Goal: Transaction & Acquisition: Book appointment/travel/reservation

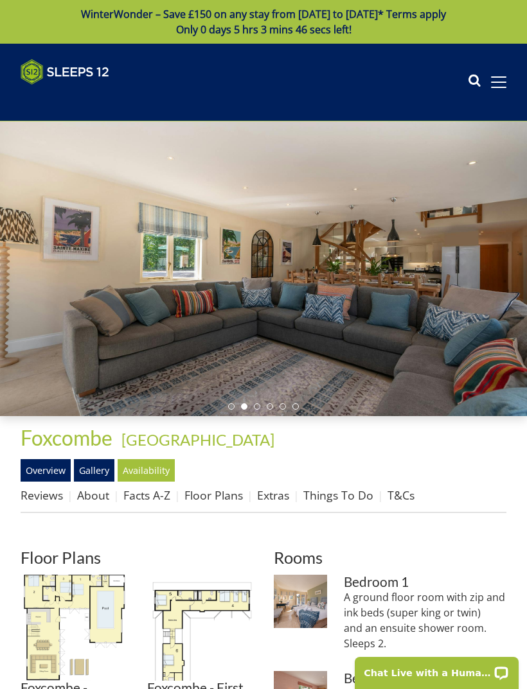
click at [189, 496] on link "Floor Plans" at bounding box center [213, 494] width 58 height 15
click at [67, 608] on img at bounding box center [74, 628] width 106 height 106
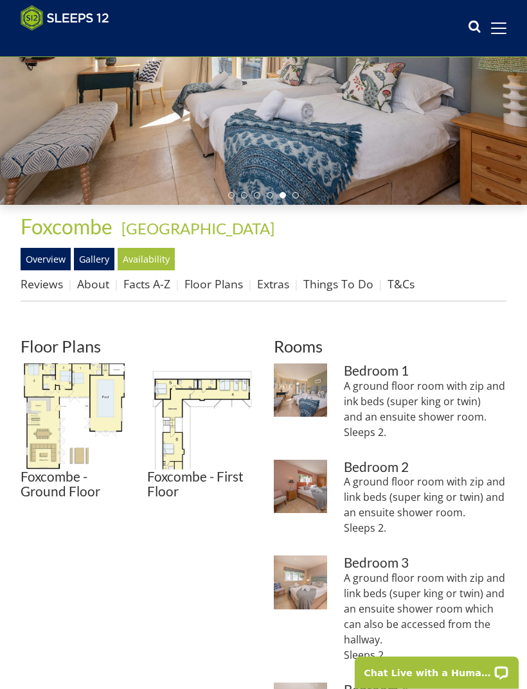
scroll to position [176, 0]
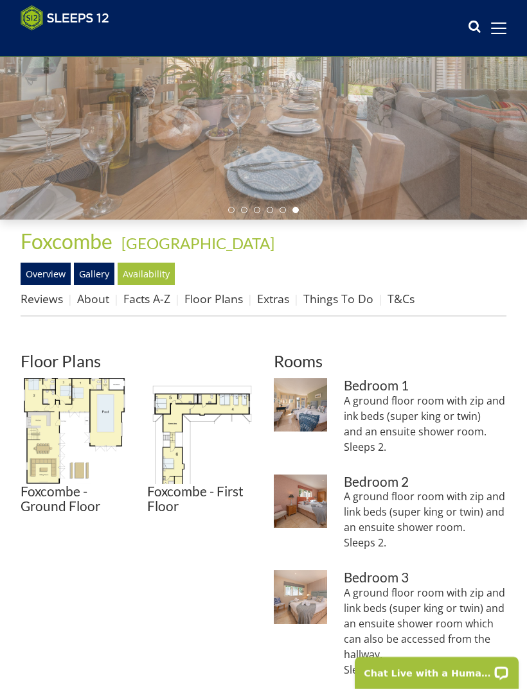
click at [202, 417] on img at bounding box center [200, 431] width 106 height 106
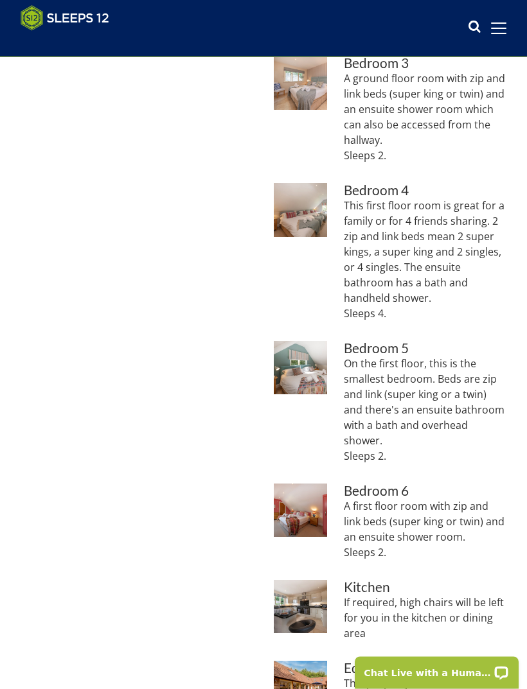
scroll to position [690, 0]
click at [508, 557] on div "Properties [GEOGRAPHIC_DATA] - [GEOGRAPHIC_DATA] Overview Gallery Availability …" at bounding box center [263, 343] width 527 height 1277
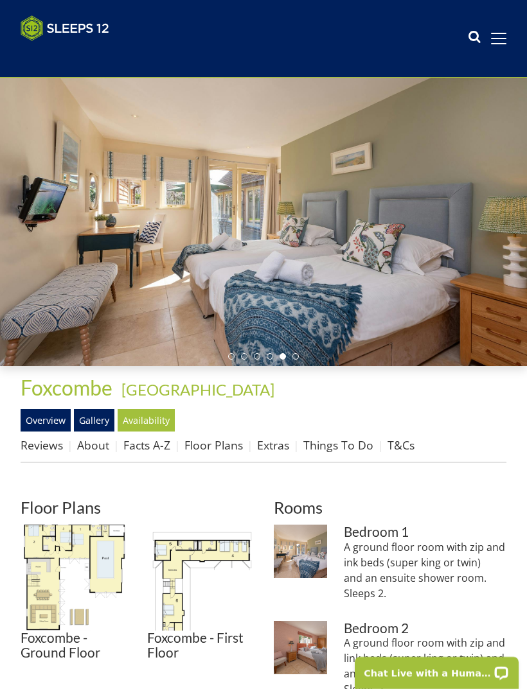
scroll to position [0, 0]
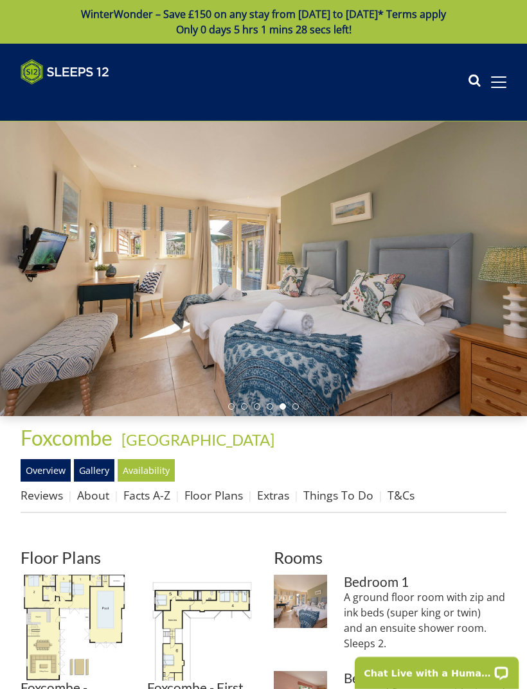
click at [159, 494] on link "Facts A-Z" at bounding box center [146, 494] width 47 height 15
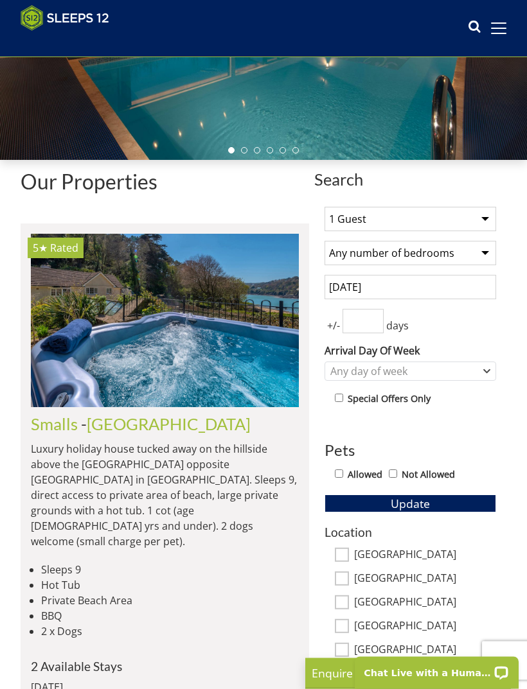
scroll to position [245, 0]
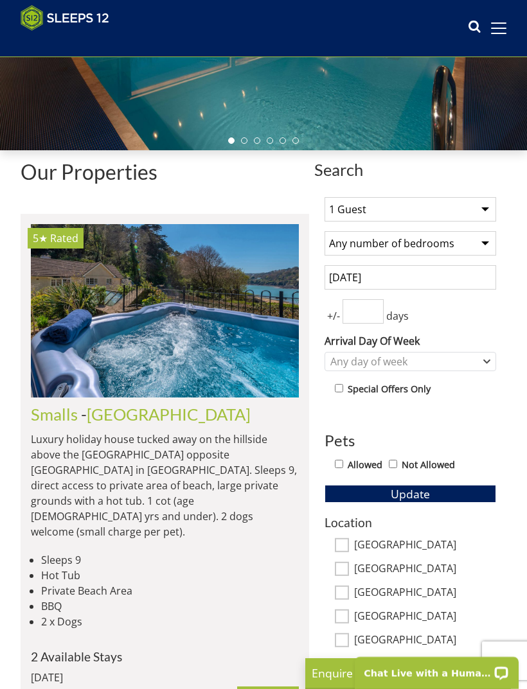
click at [491, 249] on select "Any number of bedrooms 4 Bedrooms 5 Bedrooms 6 Bedrooms 7 Bedrooms 8 Bedrooms 9…" at bounding box center [409, 243] width 171 height 24
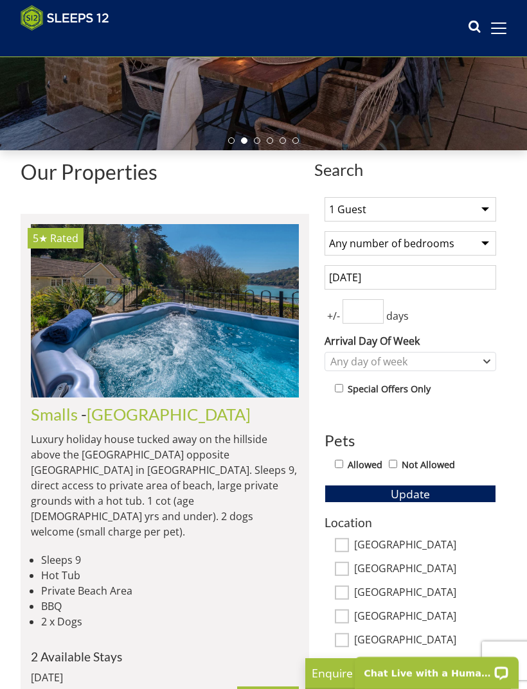
select select "6"
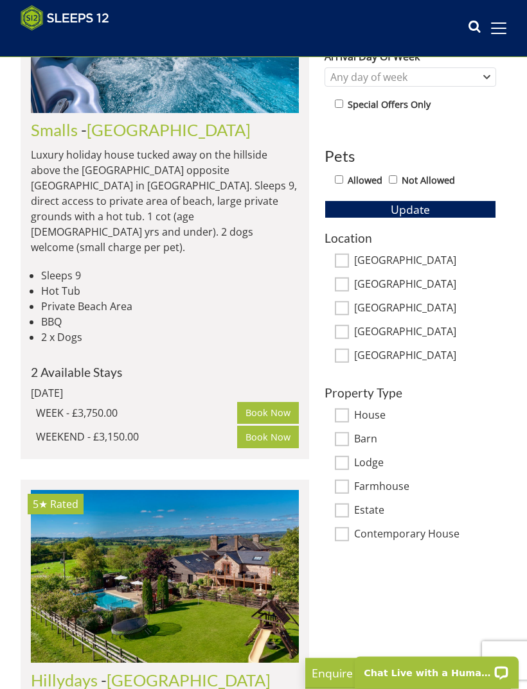
scroll to position [527, 0]
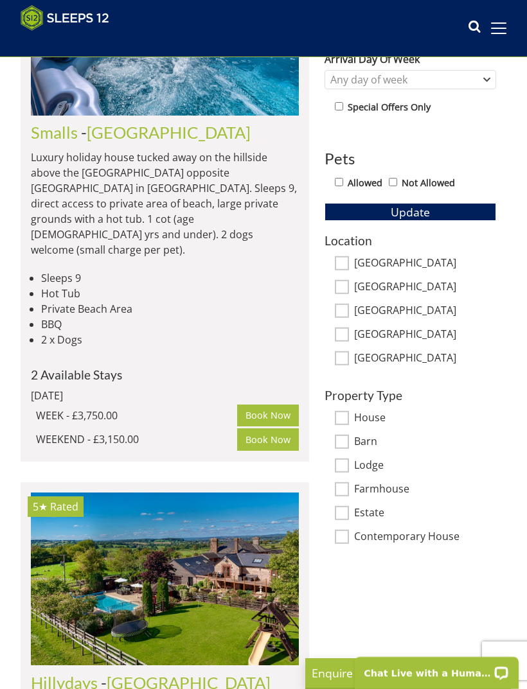
click at [337, 186] on input "Allowed" at bounding box center [339, 182] width 8 height 8
checkbox input "true"
click at [406, 216] on span "Update" at bounding box center [409, 211] width 39 height 15
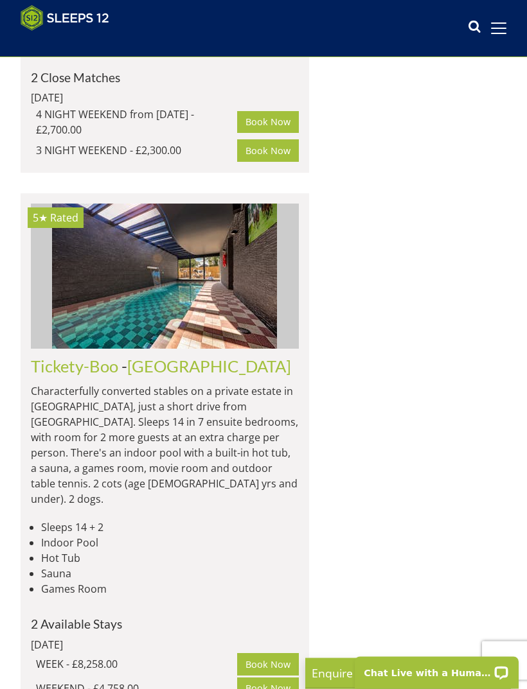
scroll to position [5066, 0]
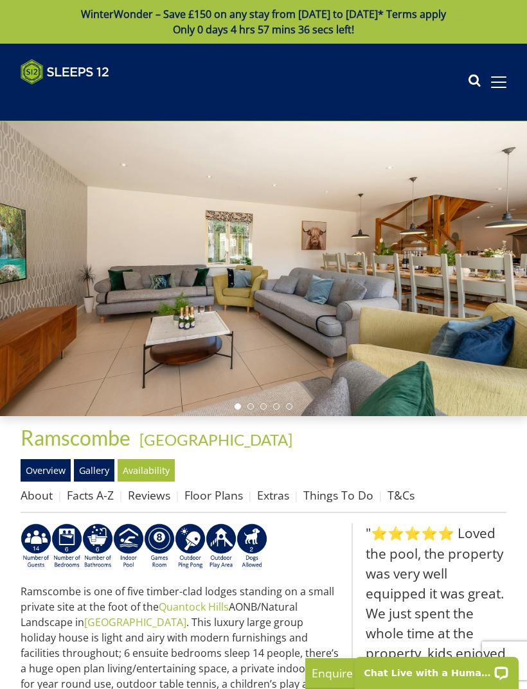
click at [81, 499] on link "Facts A-Z" at bounding box center [90, 494] width 47 height 15
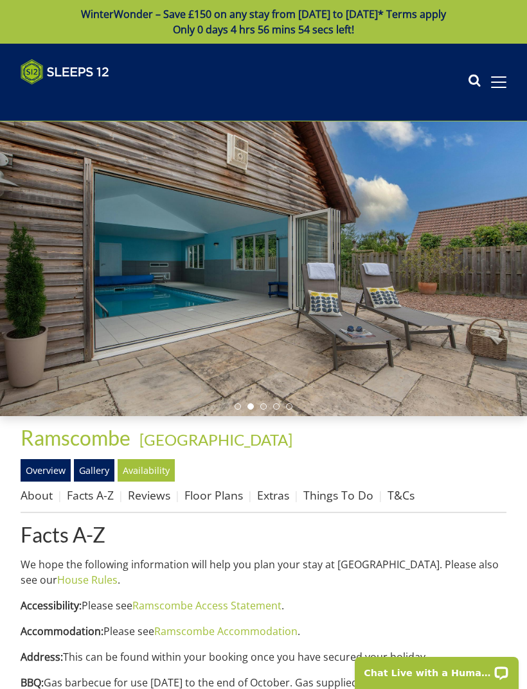
click at [207, 494] on link "Floor Plans" at bounding box center [213, 494] width 58 height 15
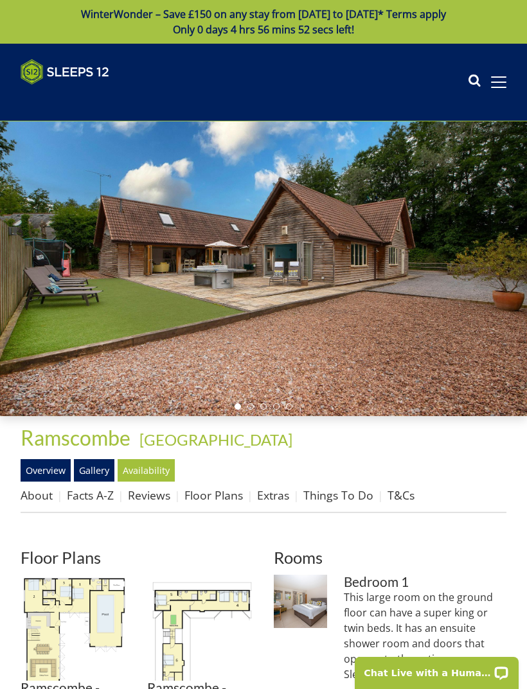
click at [58, 613] on img at bounding box center [74, 628] width 106 height 106
click at [104, 473] on link "Gallery" at bounding box center [94, 470] width 40 height 22
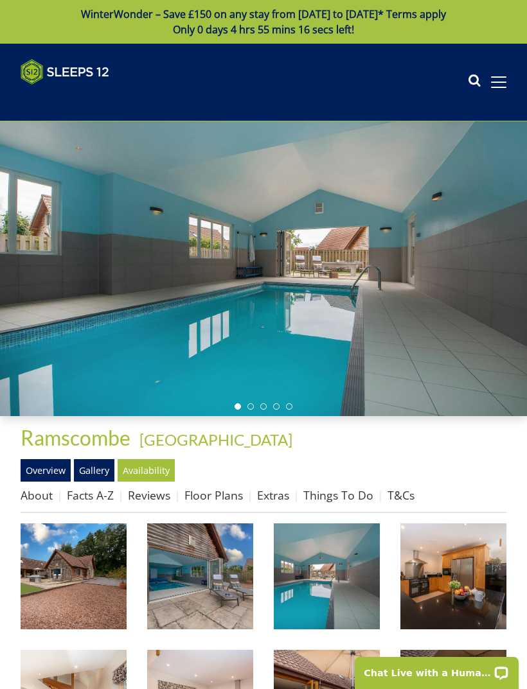
click at [100, 470] on link "Gallery" at bounding box center [94, 470] width 40 height 22
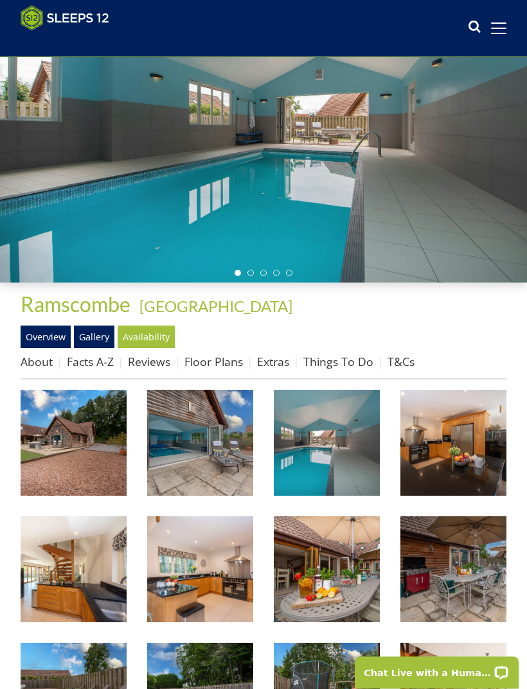
scroll to position [136, 0]
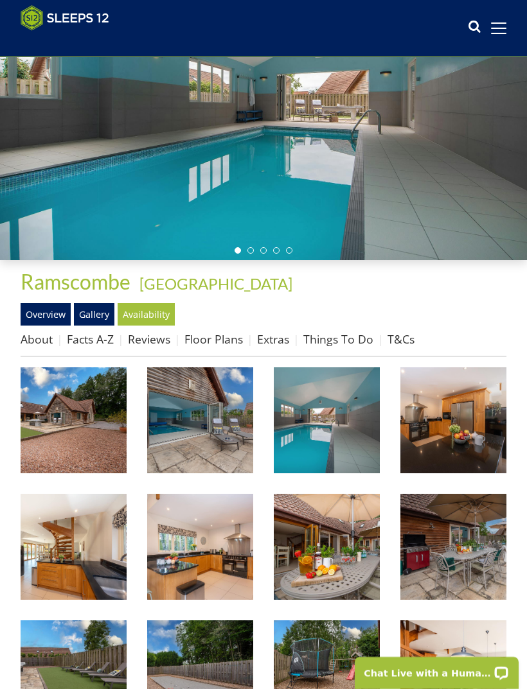
click at [225, 434] on img at bounding box center [200, 420] width 106 height 106
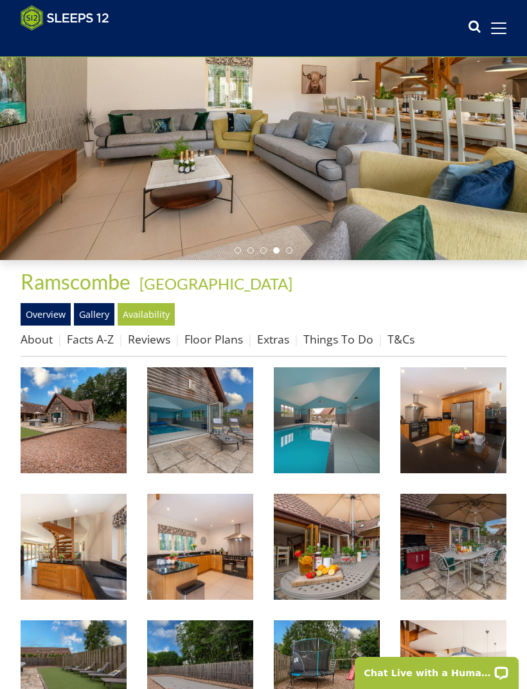
click at [220, 340] on link "Floor Plans" at bounding box center [213, 338] width 58 height 15
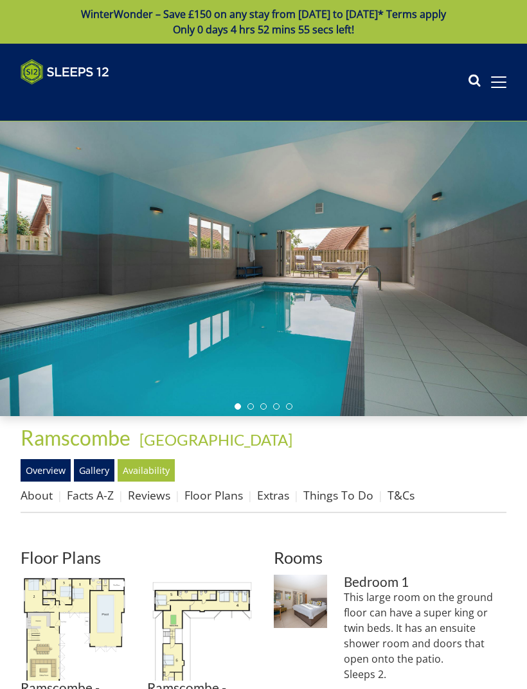
click at [216, 610] on img at bounding box center [200, 628] width 106 height 106
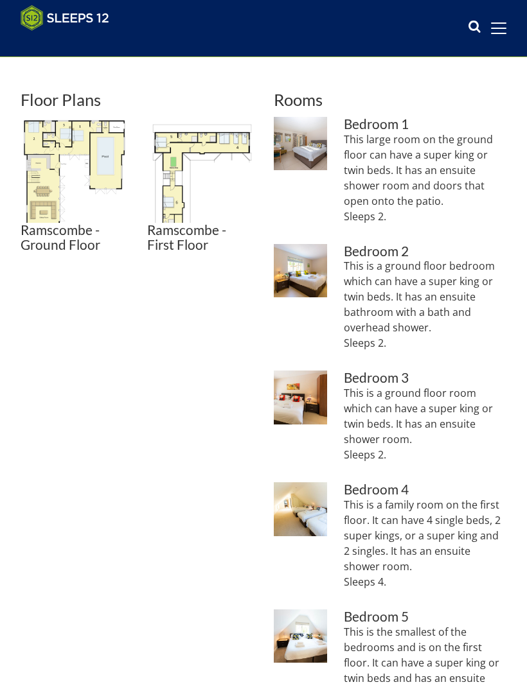
scroll to position [438, 0]
click at [487, 482] on h3 "Bedroom 4" at bounding box center [425, 489] width 162 height 15
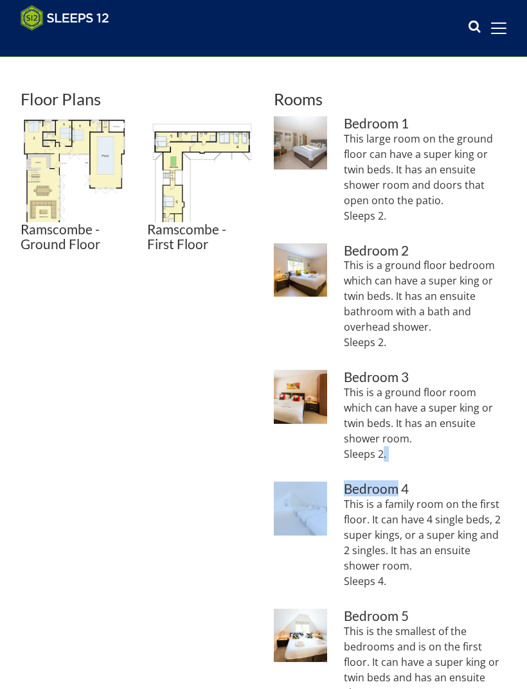
click at [502, 326] on p "This is a ground floor bedroom which can have a super king or twin beds. It has…" at bounding box center [425, 304] width 162 height 92
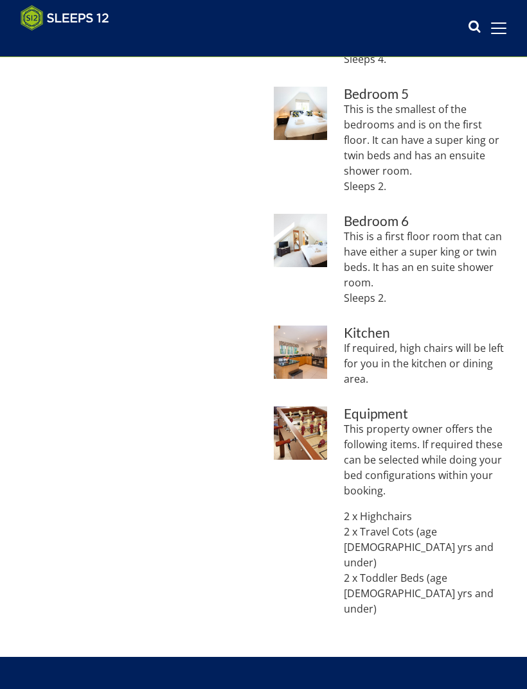
scroll to position [960, 0]
click at [445, 550] on p "2 x Highchairs 2 x Travel Cots (age [DEMOGRAPHIC_DATA] yrs and under) 2 x Toddl…" at bounding box center [425, 563] width 162 height 108
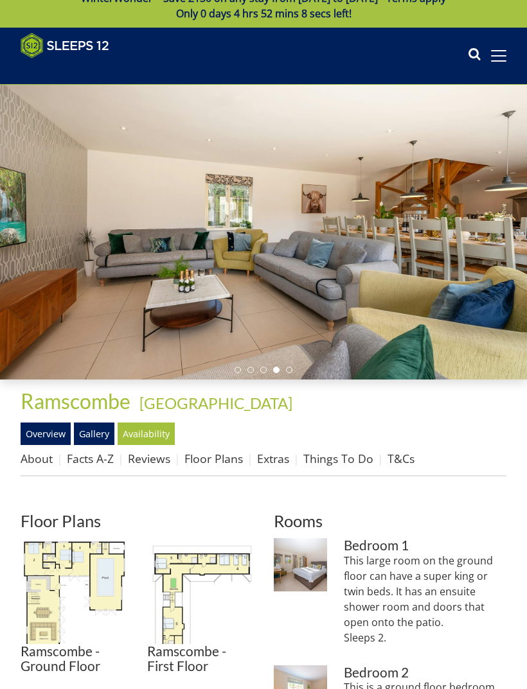
scroll to position [0, 0]
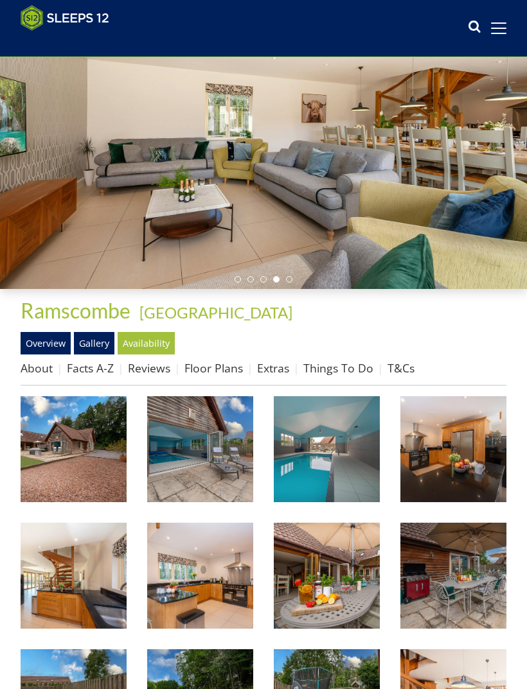
scroll to position [91, 0]
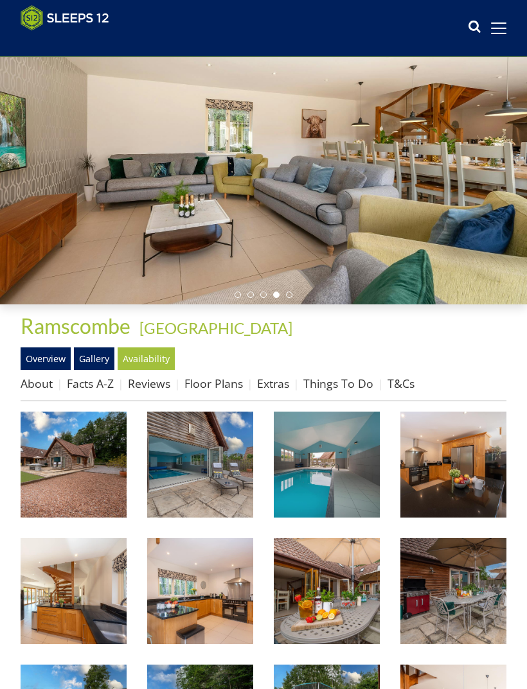
click at [278, 379] on link "Extras" at bounding box center [273, 383] width 32 height 15
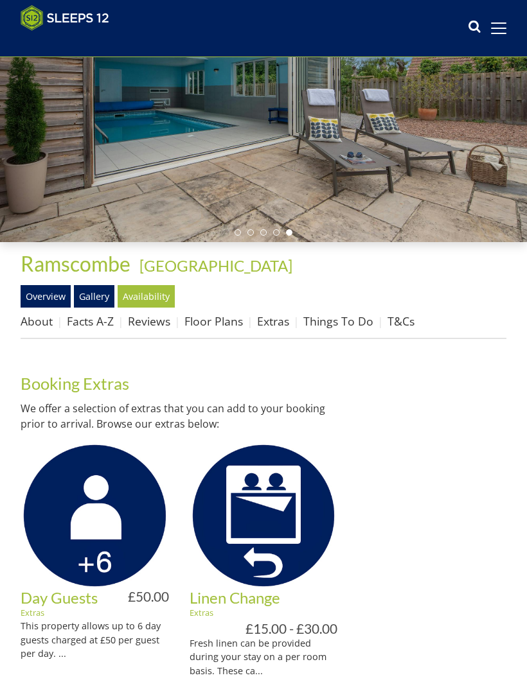
scroll to position [153, 0]
click at [461, 402] on div at bounding box center [432, 651] width 148 height 604
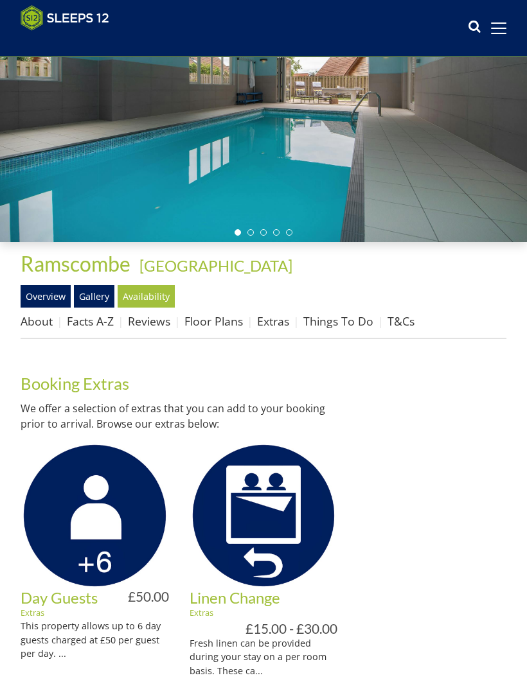
click at [225, 323] on link "Floor Plans" at bounding box center [213, 320] width 58 height 15
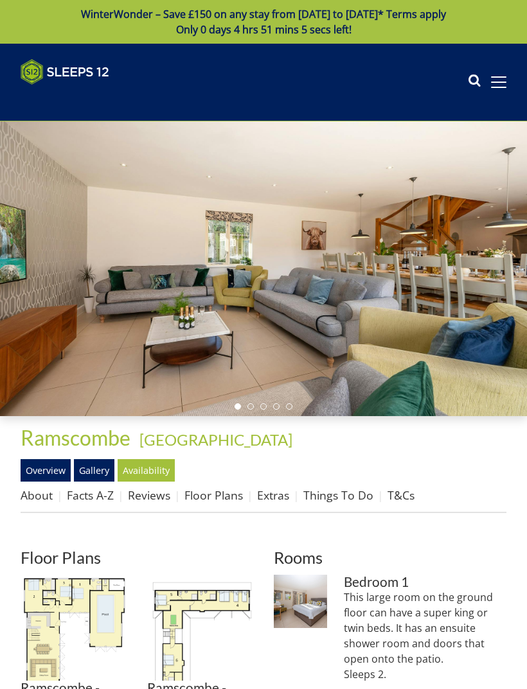
click at [169, 495] on link "Reviews" at bounding box center [149, 494] width 42 height 15
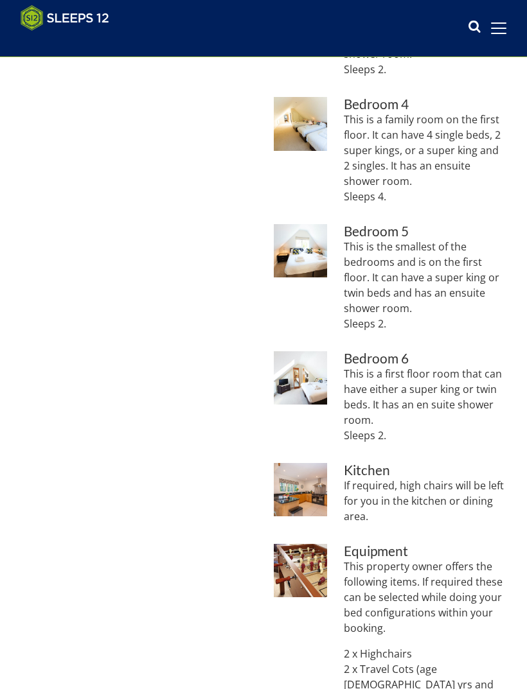
scroll to position [822, 0]
click at [303, 245] on img at bounding box center [300, 251] width 53 height 53
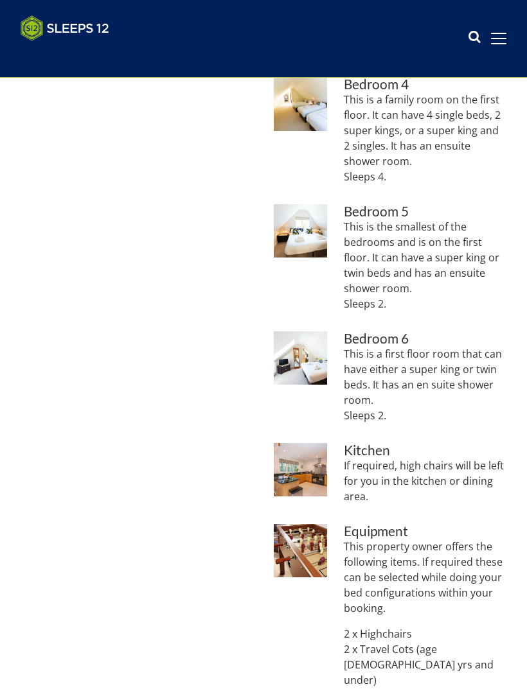
scroll to position [0, 0]
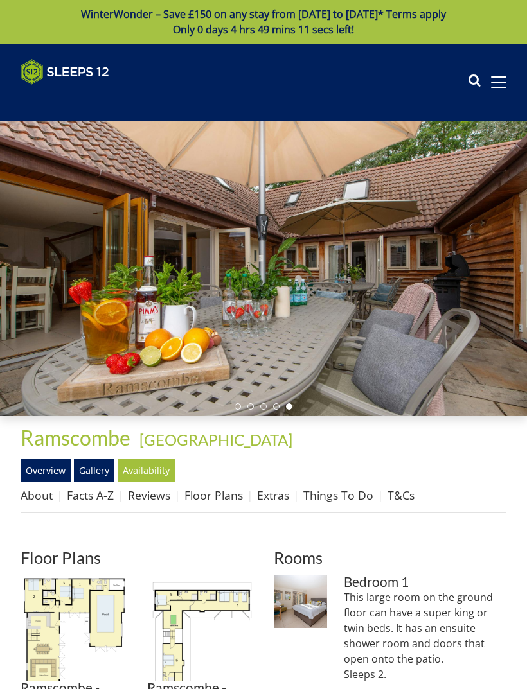
click at [225, 499] on link "Floor Plans" at bounding box center [213, 494] width 58 height 15
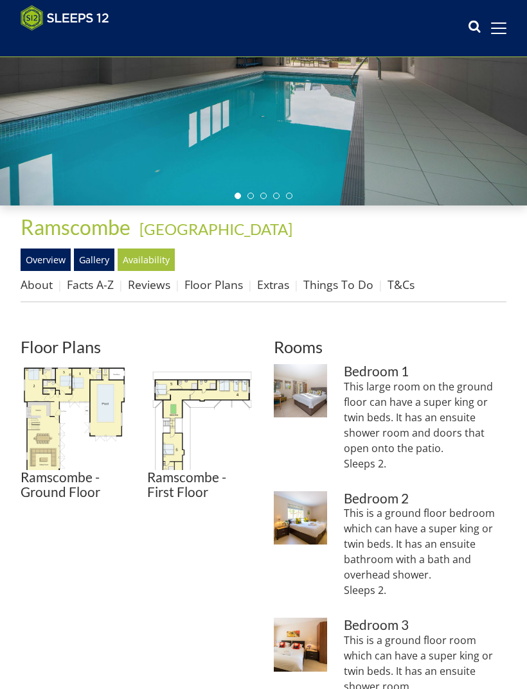
scroll to position [199, 0]
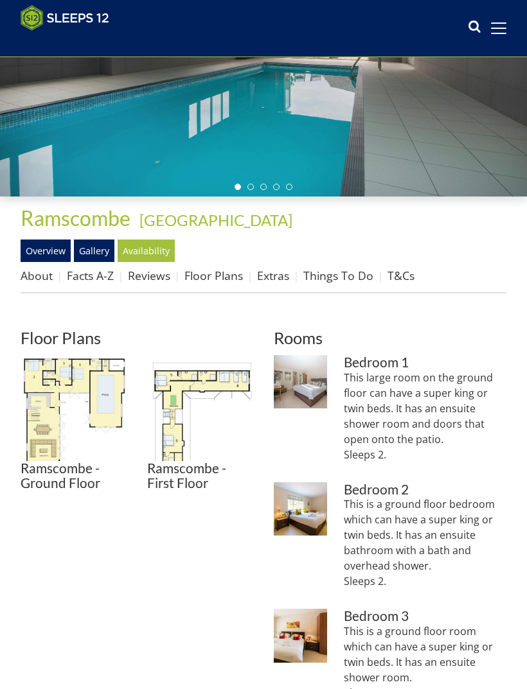
click at [204, 416] on img at bounding box center [200, 408] width 106 height 106
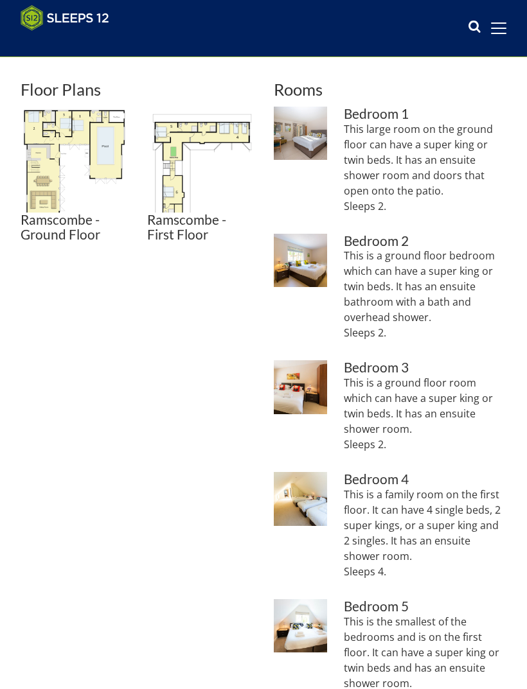
scroll to position [453, 0]
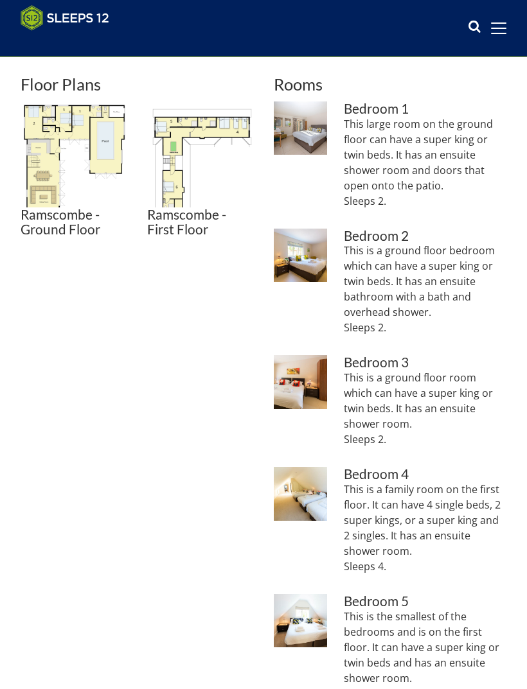
click at [419, 521] on p "This is a family room on the first floor. It can have 4 single beds, 2 super ki…" at bounding box center [425, 528] width 162 height 92
click at [407, 516] on p "This is a family room on the first floor. It can have 4 single beds, 2 super ki…" at bounding box center [425, 528] width 162 height 92
click at [310, 498] on img at bounding box center [300, 493] width 53 height 53
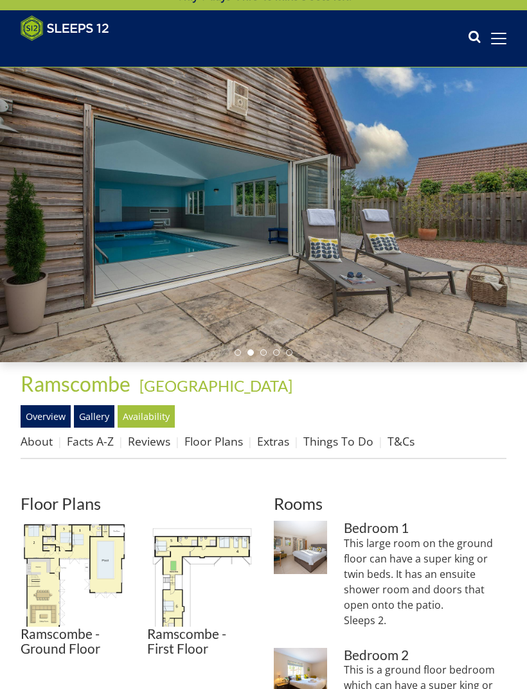
scroll to position [0, 0]
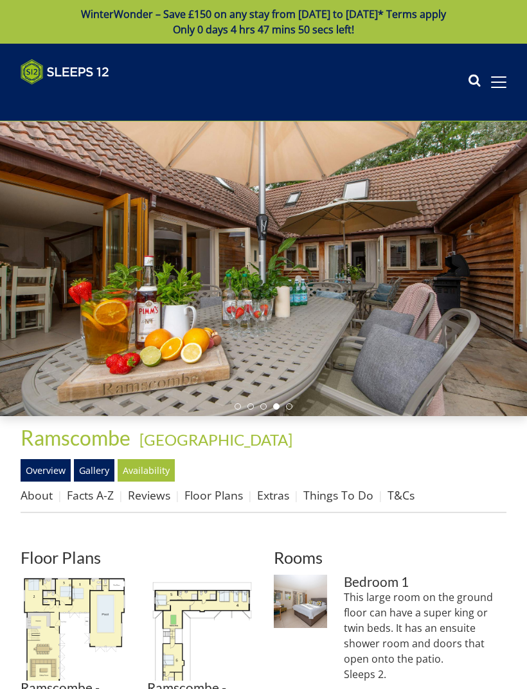
scroll to position [153, 0]
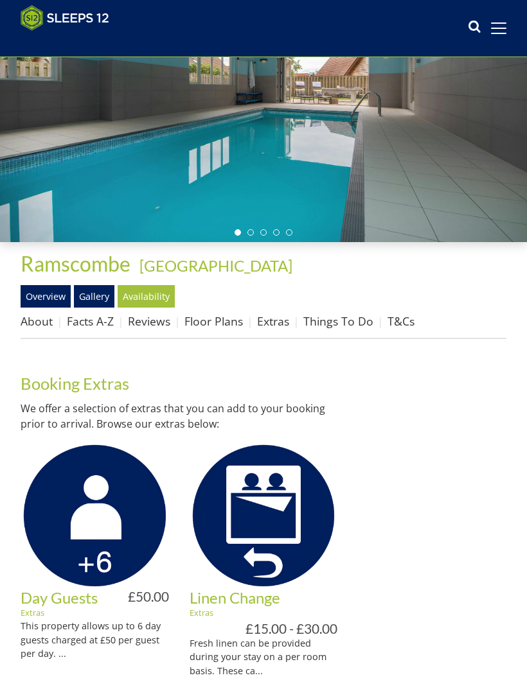
scroll to position [91, 0]
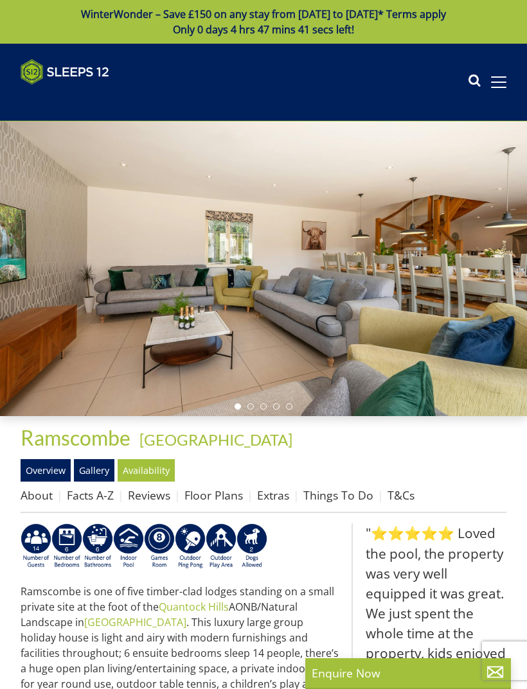
select select "6"
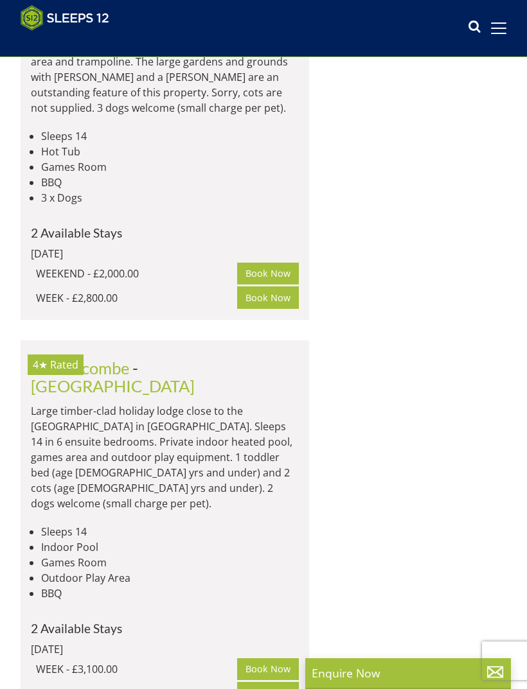
scroll to position [2637, 0]
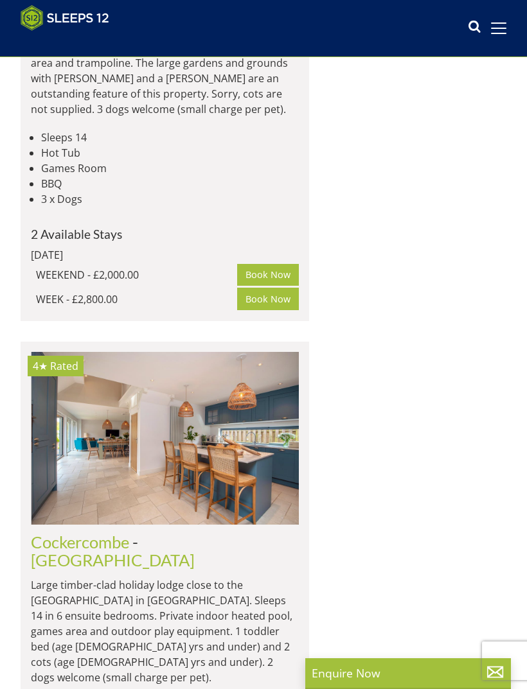
click at [213, 352] on img at bounding box center [165, 438] width 268 height 173
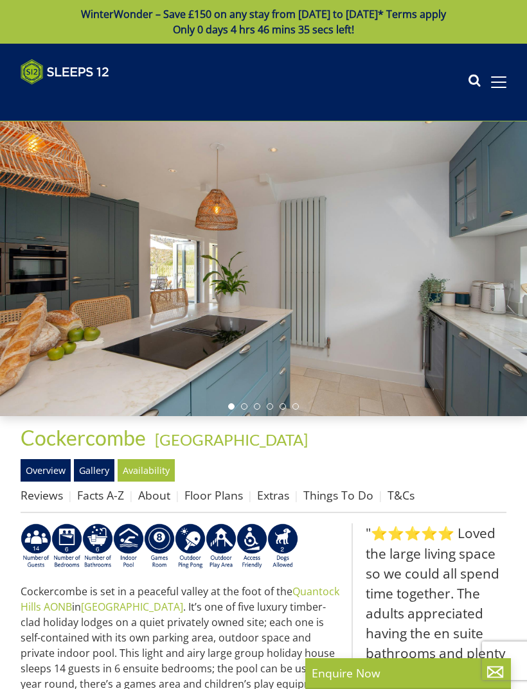
select select "6"
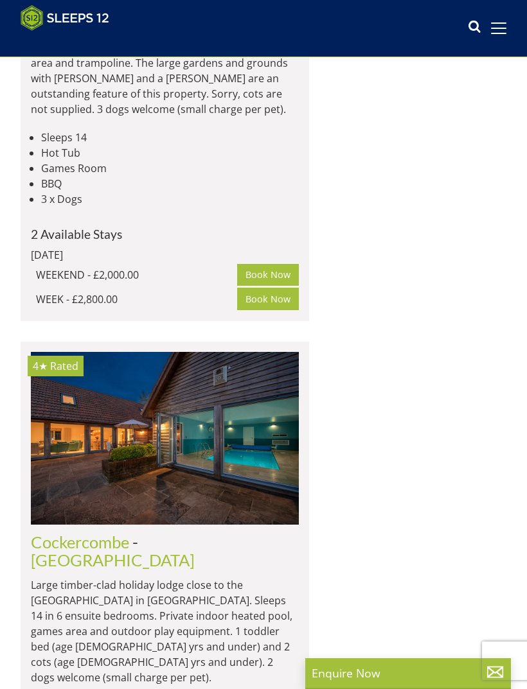
scroll to position [0, 2677]
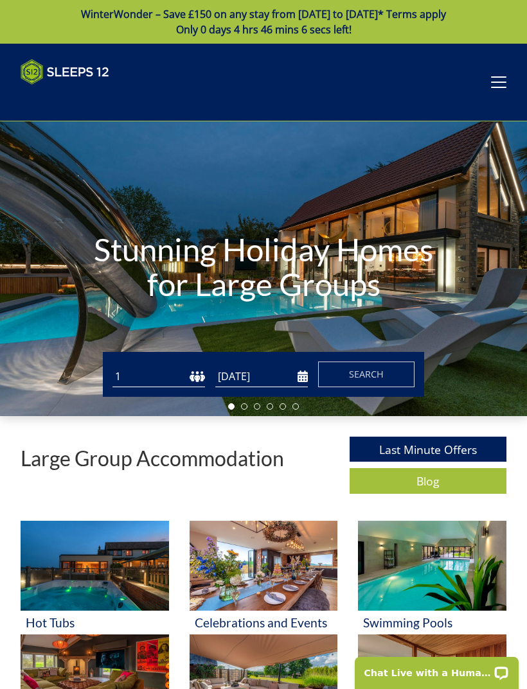
click at [255, 375] on input "[DATE]" at bounding box center [261, 376] width 92 height 21
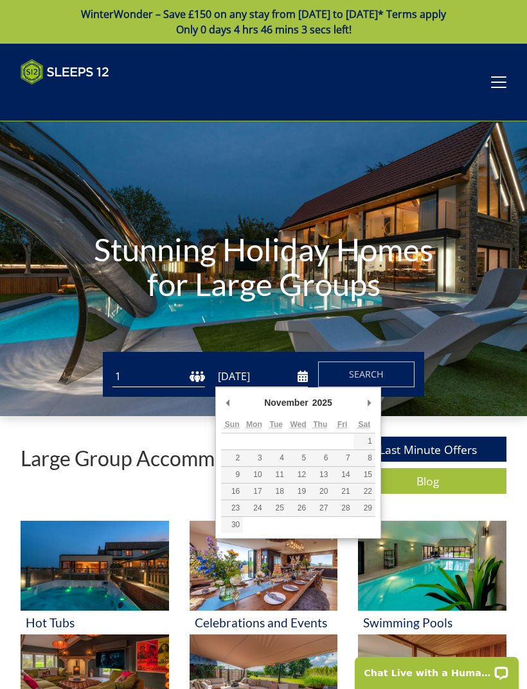
click at [384, 402] on div "Stunning Holiday Homes for Large Groups" at bounding box center [263, 268] width 527 height 295
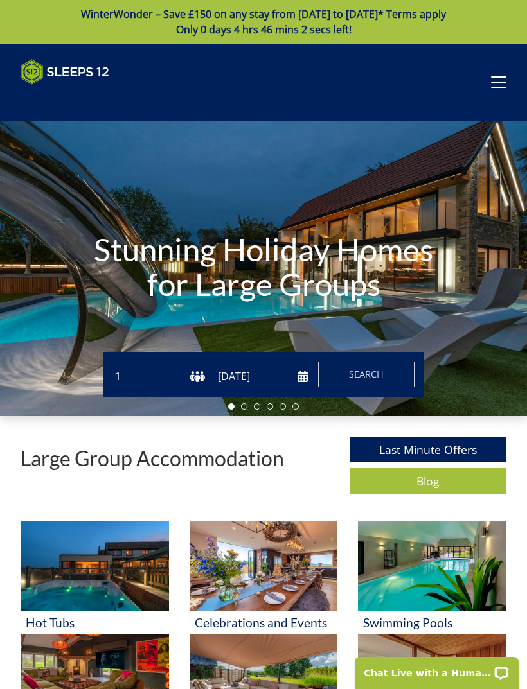
click at [383, 402] on div "Stunning Holiday Homes for Large Groups" at bounding box center [263, 268] width 527 height 295
click at [369, 405] on div "Stunning Holiday Homes for Large Groups" at bounding box center [263, 268] width 527 height 295
click at [268, 377] on input "[DATE]" at bounding box center [261, 376] width 92 height 21
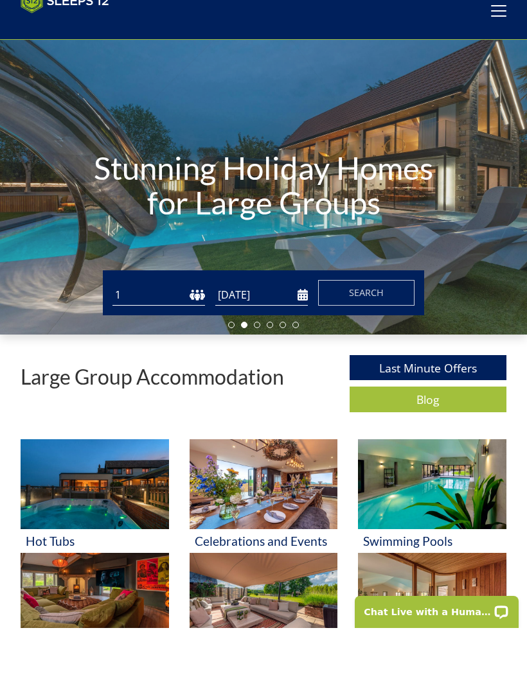
scroll to position [61, 0]
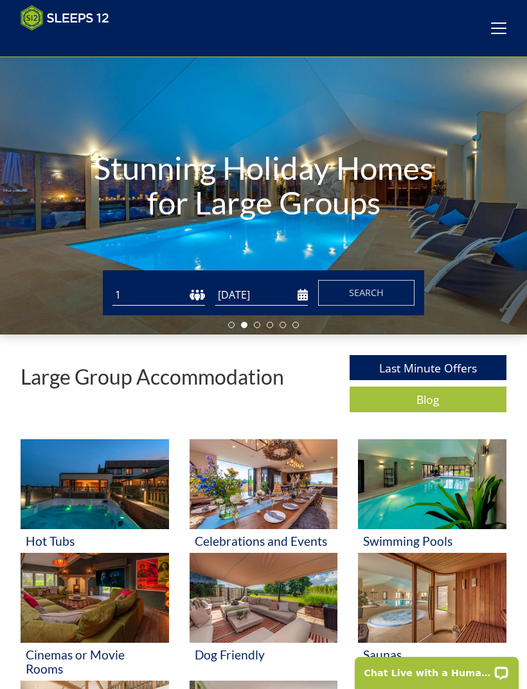
click at [307, 296] on input "12/09/2026" at bounding box center [261, 294] width 92 height 21
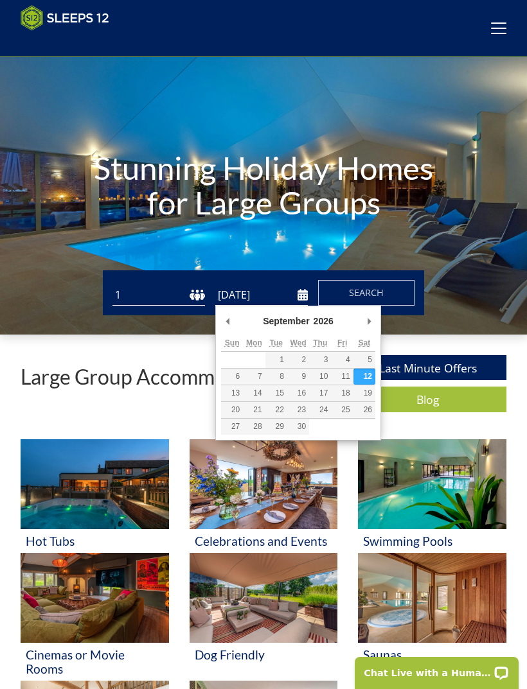
type input "[DATE]"
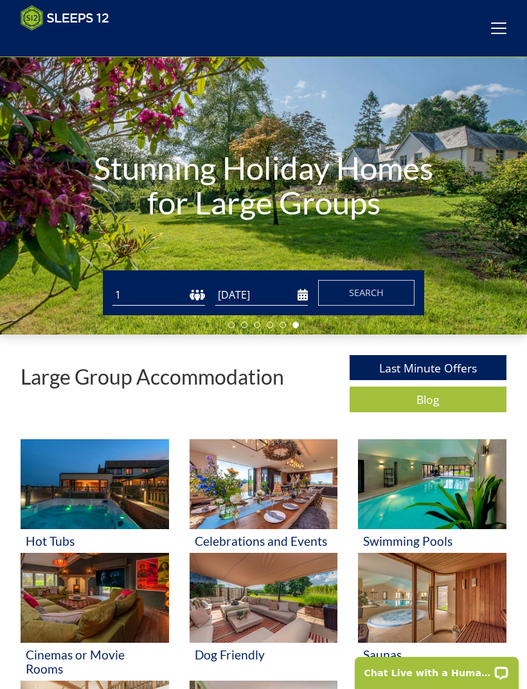
click at [376, 293] on span "Search" at bounding box center [366, 292] width 35 height 12
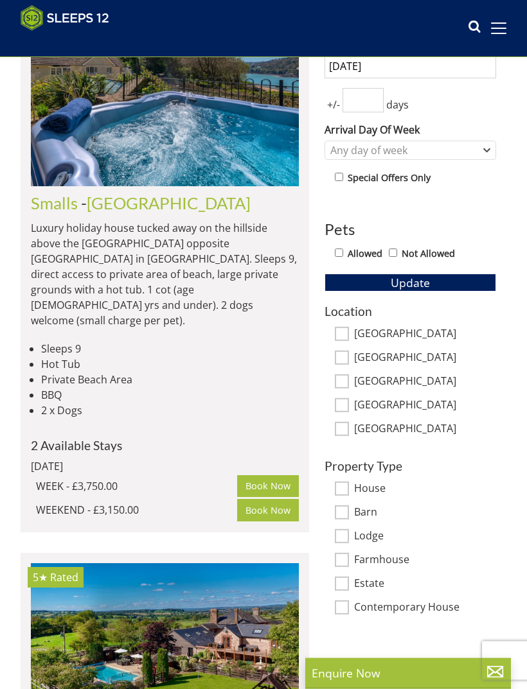
scroll to position [457, 0]
click at [351, 252] on label "Allowed" at bounding box center [364, 254] width 35 height 14
click at [343, 252] on input "Allowed" at bounding box center [339, 253] width 8 height 8
checkbox input "true"
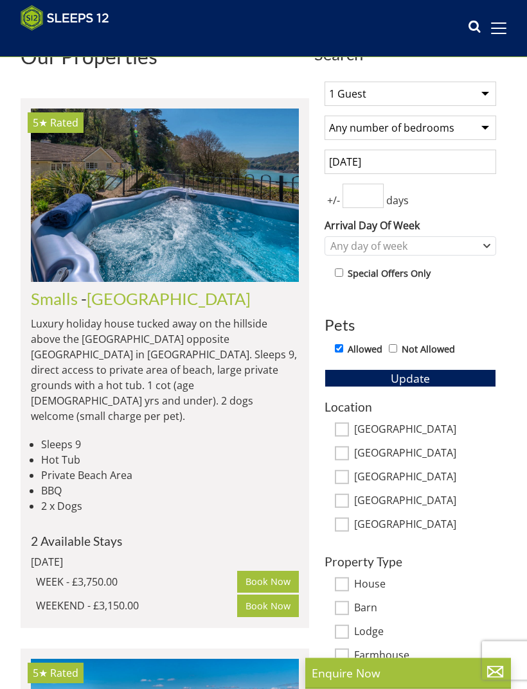
scroll to position [361, 0]
click at [491, 130] on select "Any number of bedrooms 4 Bedrooms 5 Bedrooms 6 Bedrooms 7 Bedrooms 8 Bedrooms 9…" at bounding box center [409, 128] width 171 height 24
select select "7"
click at [421, 384] on span "Update" at bounding box center [409, 378] width 39 height 15
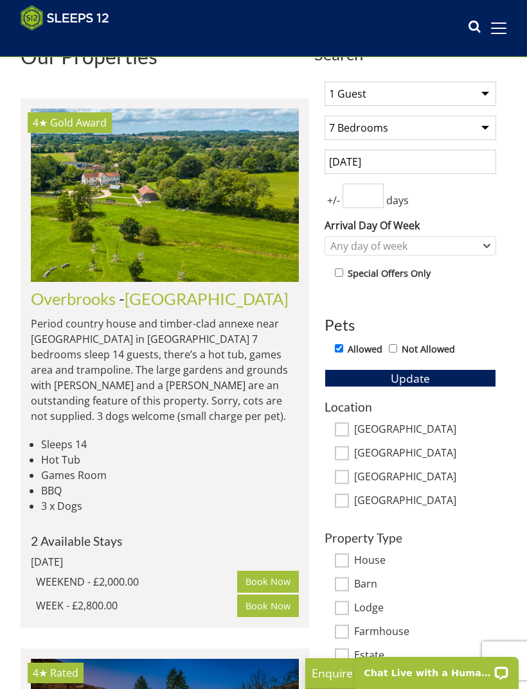
click at [213, 215] on img at bounding box center [165, 195] width 268 height 173
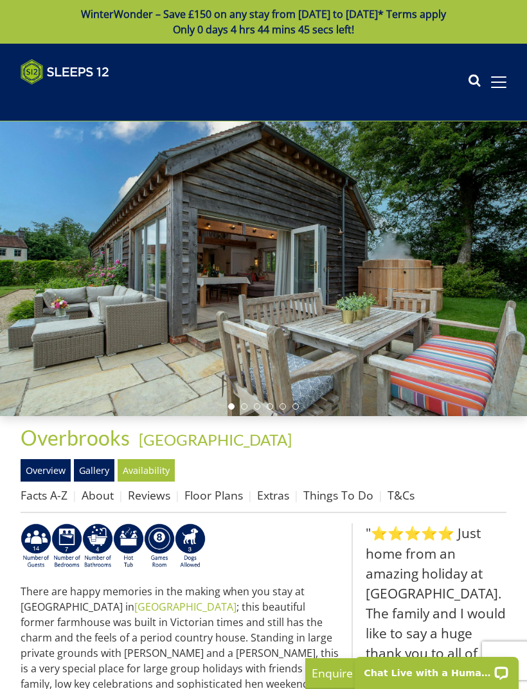
click at [220, 495] on link "Floor Plans" at bounding box center [213, 494] width 58 height 15
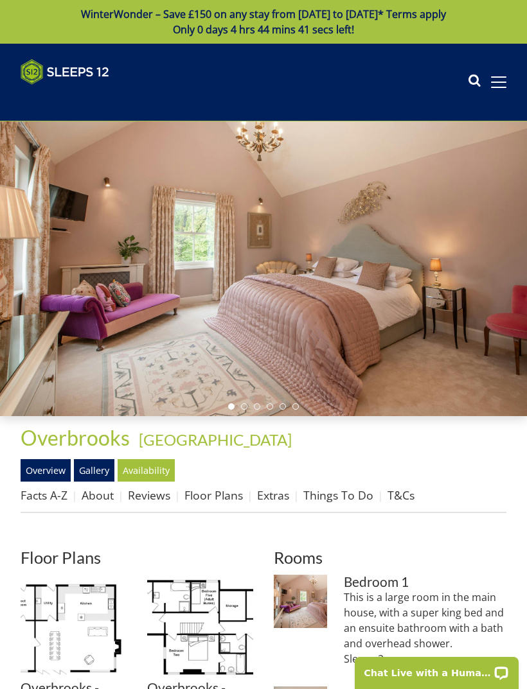
scroll to position [41, 0]
